Goal: Navigation & Orientation: Find specific page/section

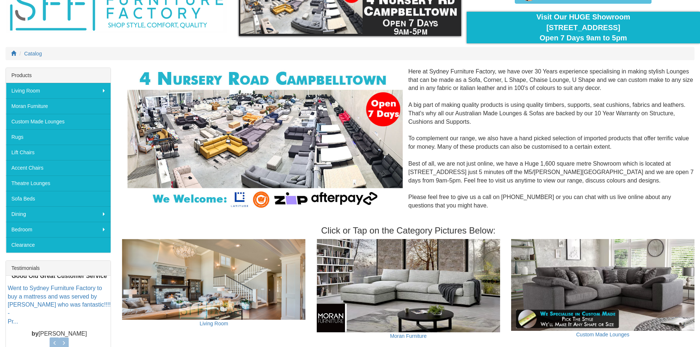
scroll to position [147, 0]
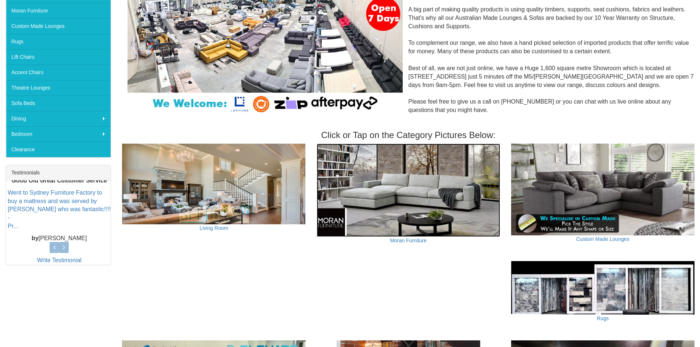
click at [353, 165] on img at bounding box center [408, 190] width 183 height 93
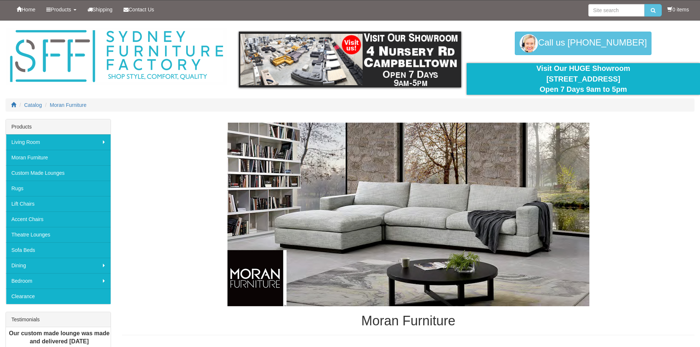
click at [379, 197] on img at bounding box center [408, 215] width 362 height 184
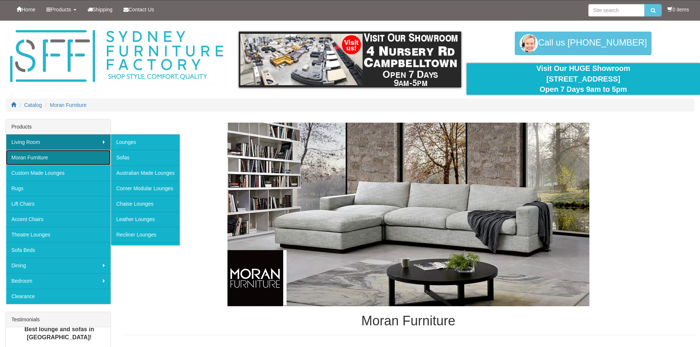
click at [48, 153] on link "Moran Furniture" at bounding box center [58, 157] width 105 height 15
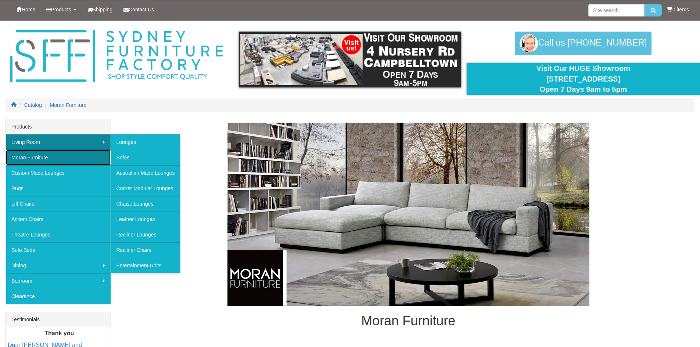
click at [38, 155] on link "Moran Furniture" at bounding box center [58, 157] width 105 height 15
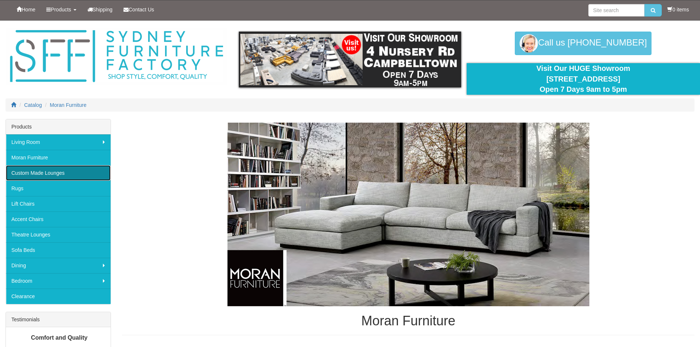
click at [40, 170] on link "Custom Made Lounges" at bounding box center [58, 172] width 105 height 15
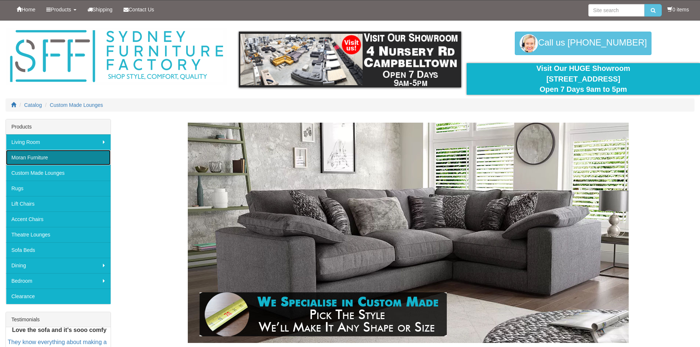
click at [39, 159] on link "Moran Furniture" at bounding box center [58, 157] width 105 height 15
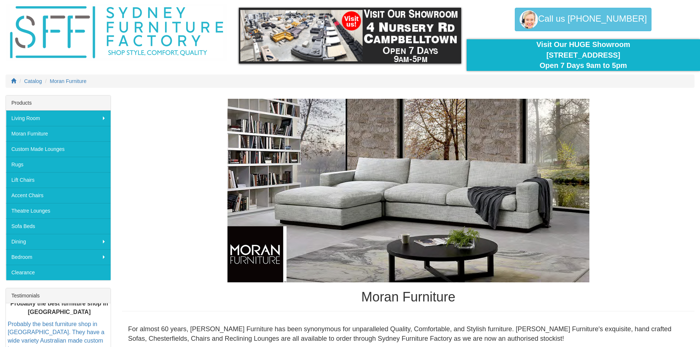
scroll to position [37, 0]
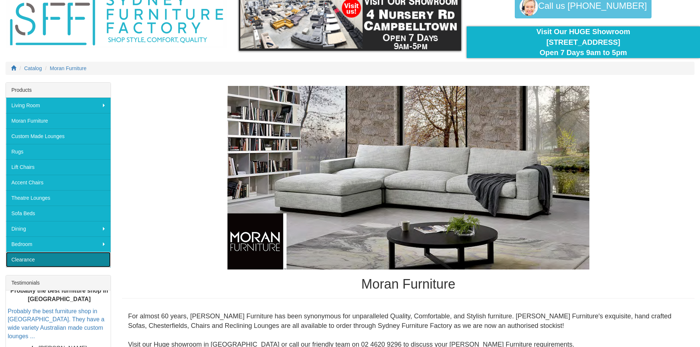
click at [33, 260] on link "Clearance" at bounding box center [58, 259] width 105 height 15
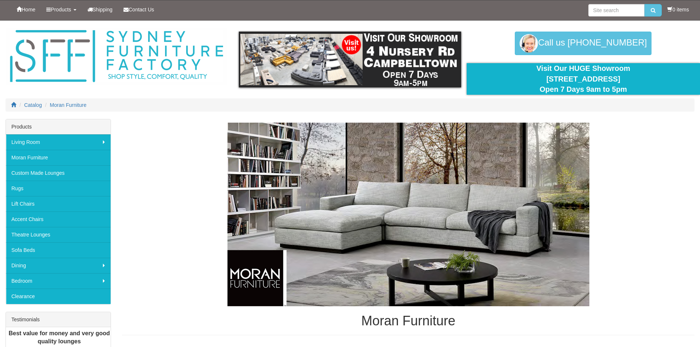
scroll to position [37, 0]
